Goal: Transaction & Acquisition: Purchase product/service

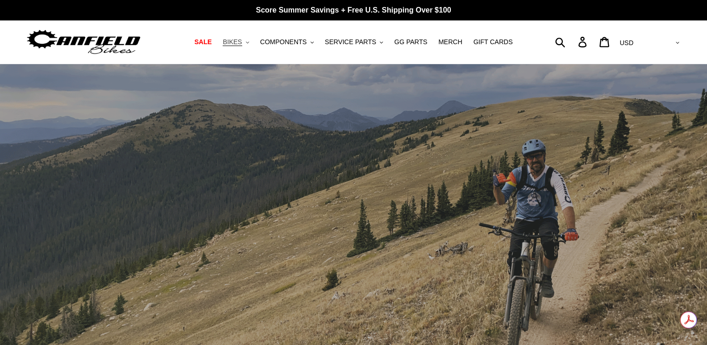
click at [240, 47] on button "BIKES .cls-1{fill:#231f20}" at bounding box center [235, 42] width 35 height 13
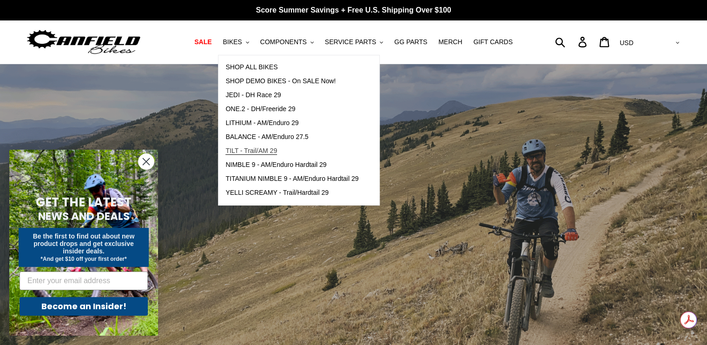
click at [248, 153] on span "TILT - Trail/AM 29" at bounding box center [252, 151] width 52 height 8
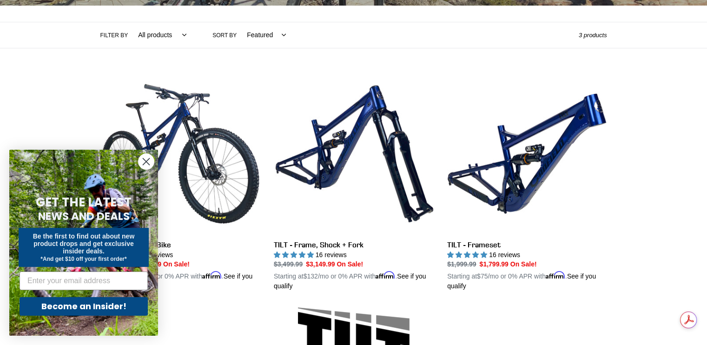
scroll to position [205, 0]
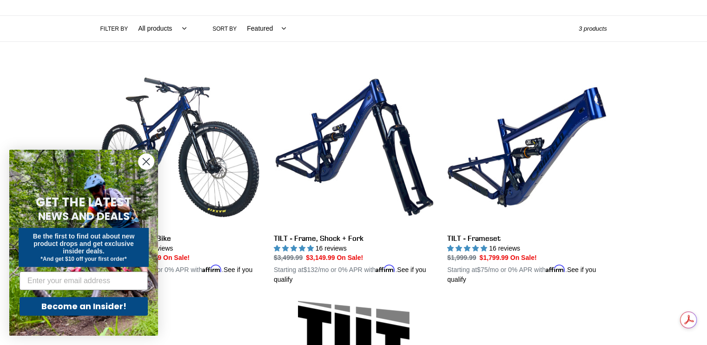
click at [144, 160] on icon "Close dialog" at bounding box center [146, 162] width 7 height 7
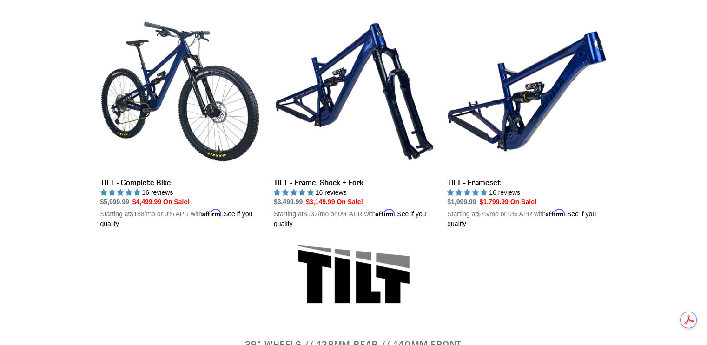
scroll to position [279, 0]
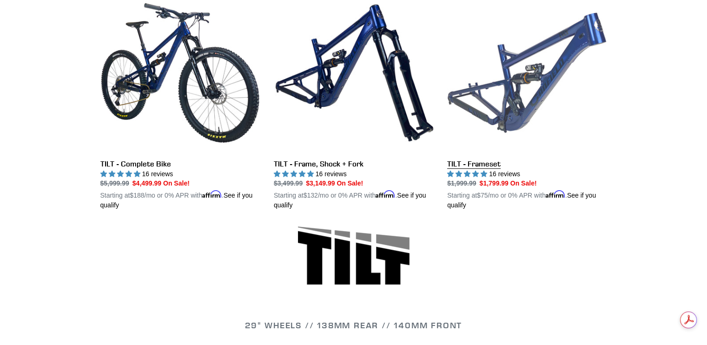
click at [486, 104] on link "TILT - Frameset" at bounding box center [527, 102] width 160 height 218
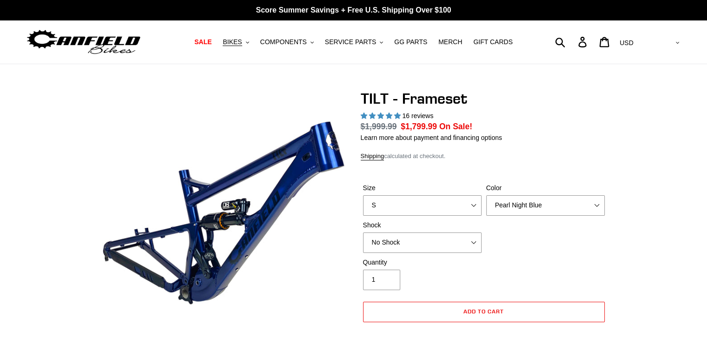
select select "highest-rating"
click at [476, 205] on select "S M L XL" at bounding box center [422, 205] width 119 height 20
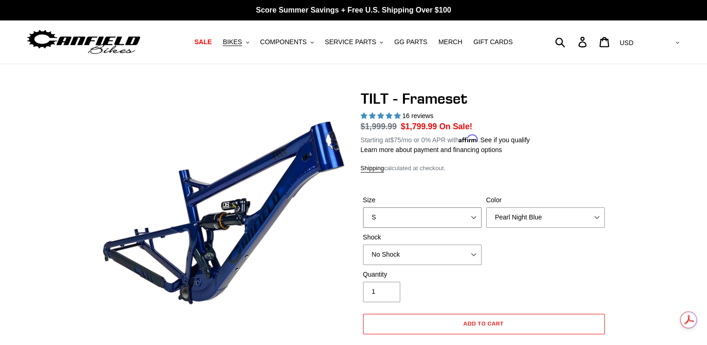
select select "XL"
click at [363, 207] on select "S M L XL" at bounding box center [422, 217] width 119 height 20
click at [597, 217] on select "Pearl Night Blue Stealth Silver" at bounding box center [545, 217] width 119 height 20
select select "Stealth Silver"
click at [486, 207] on select "Pearl Night Blue Stealth Silver" at bounding box center [545, 217] width 119 height 20
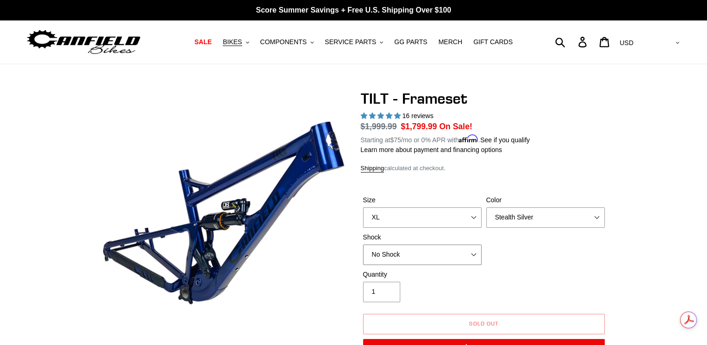
click at [474, 253] on select "No Shock Cane Creek DB Kitsuma Air RockShox Deluxe Ultimate Fox FLOAT X EXT Sto…" at bounding box center [422, 255] width 119 height 20
select select "Fox FLOAT X"
click at [363, 245] on select "No Shock Cane Creek DB Kitsuma Air RockShox Deluxe Ultimate Fox FLOAT X EXT Sto…" at bounding box center [422, 255] width 119 height 20
